Goal: Find specific page/section: Find specific page/section

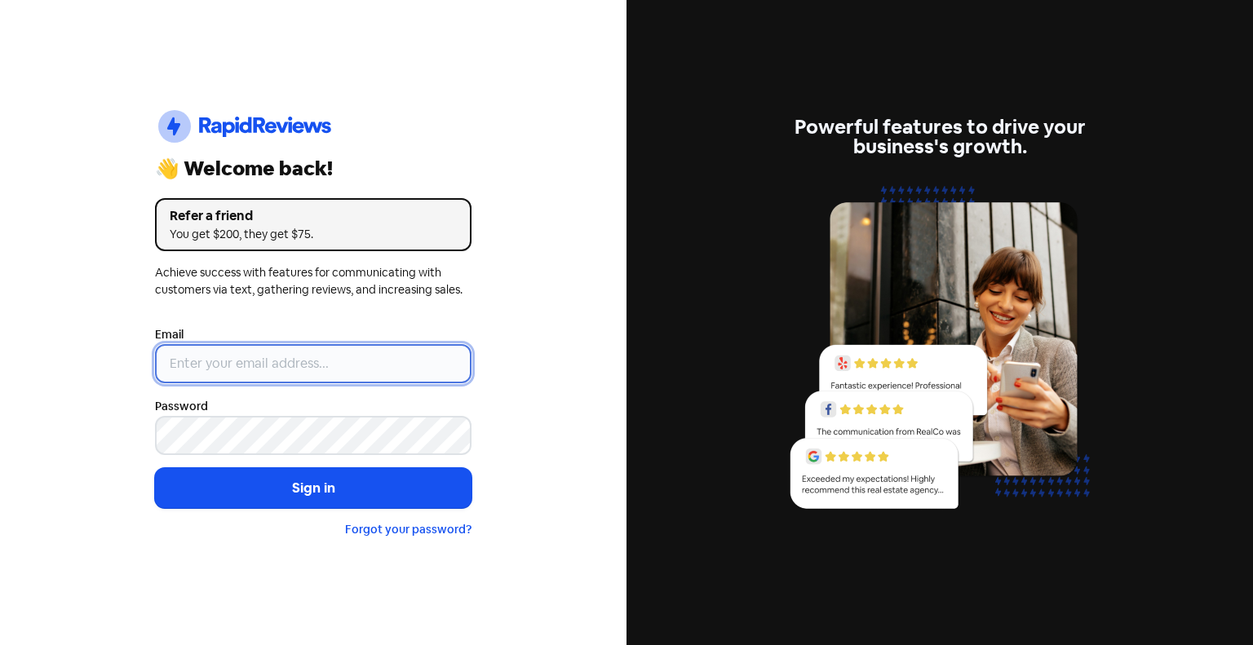
type input "[EMAIL_ADDRESS][DOMAIN_NAME]"
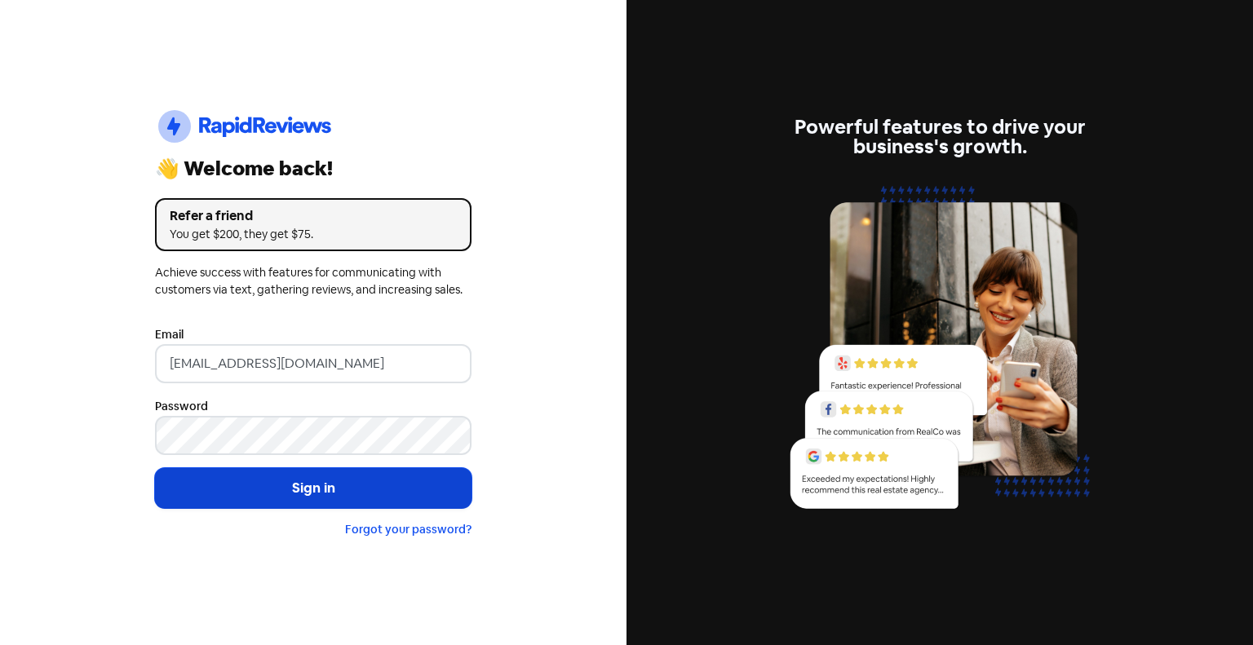
click at [204, 492] on button "Sign in" at bounding box center [313, 488] width 317 height 41
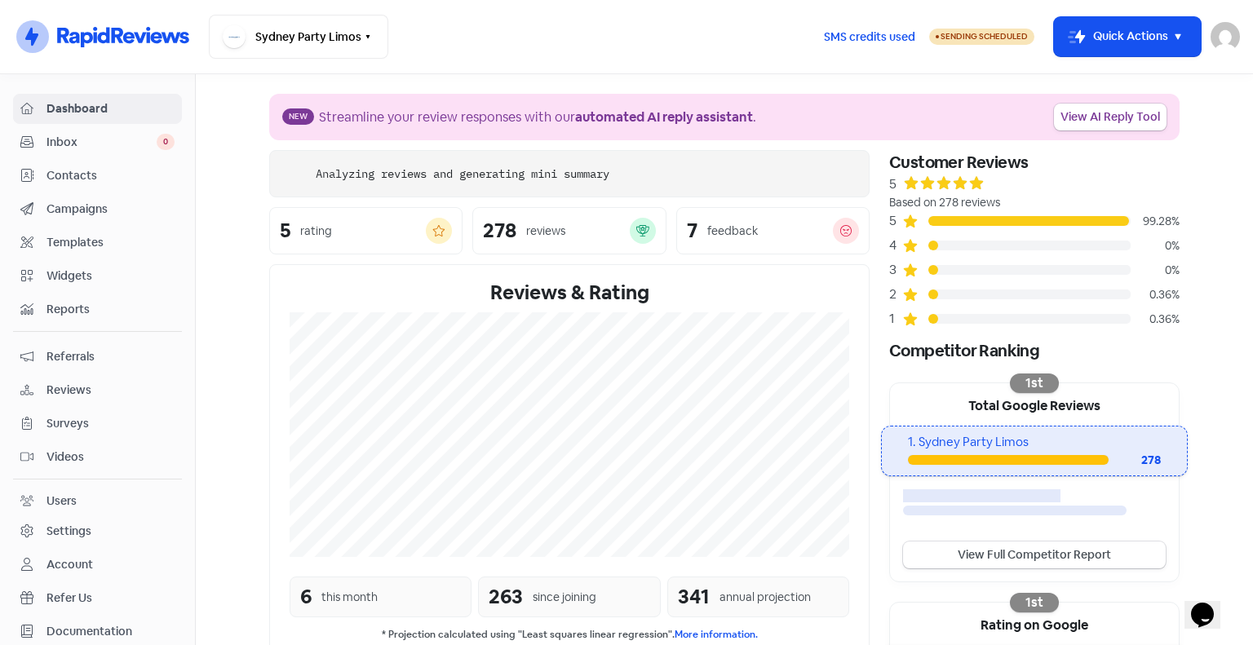
click at [72, 177] on span "Contacts" at bounding box center [111, 175] width 128 height 17
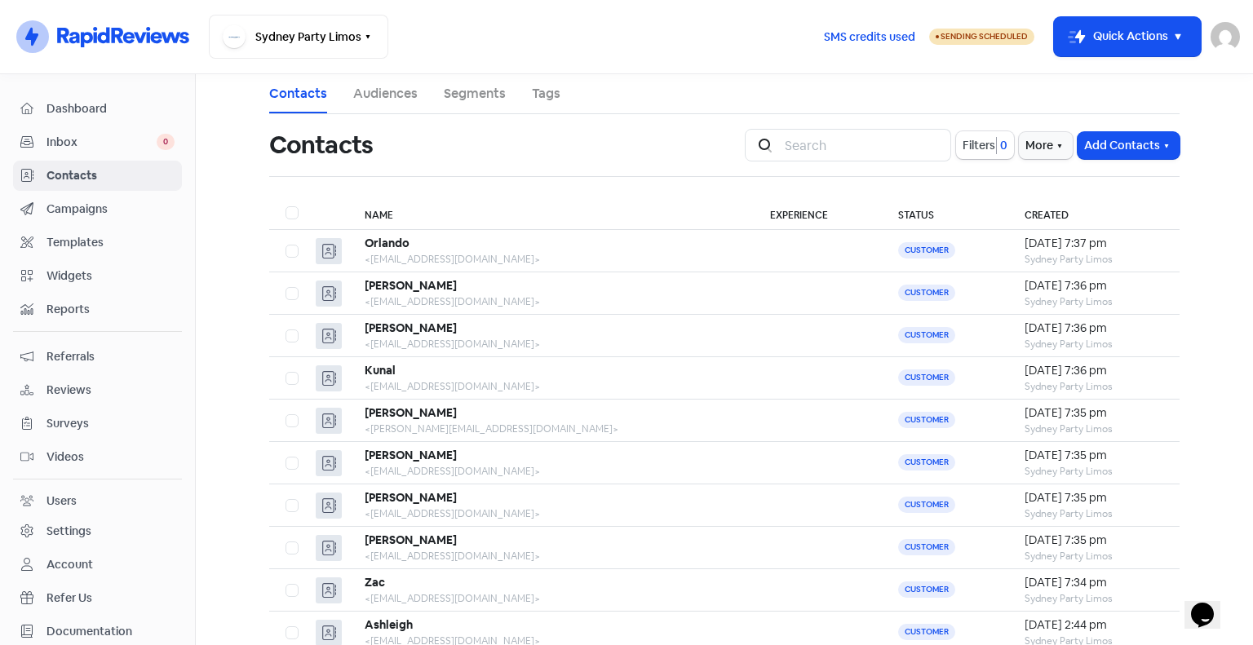
scroll to position [85, 0]
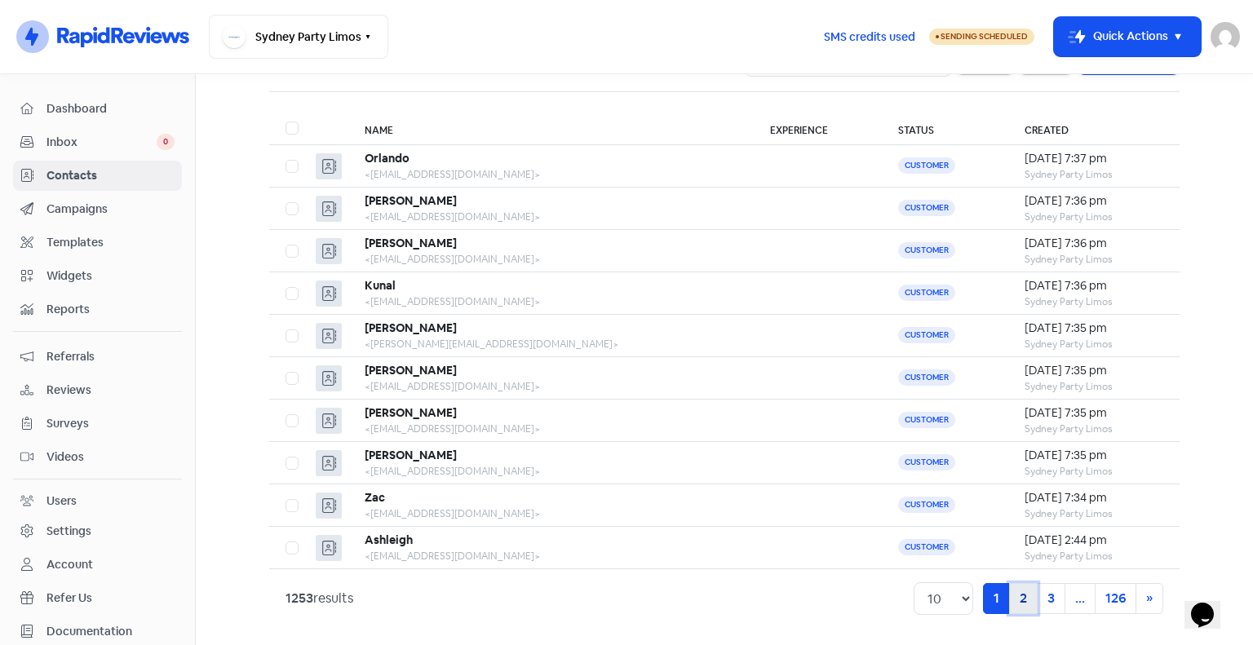
click at [1018, 594] on link "2" at bounding box center [1023, 598] width 29 height 31
